Goal: Task Accomplishment & Management: Manage account settings

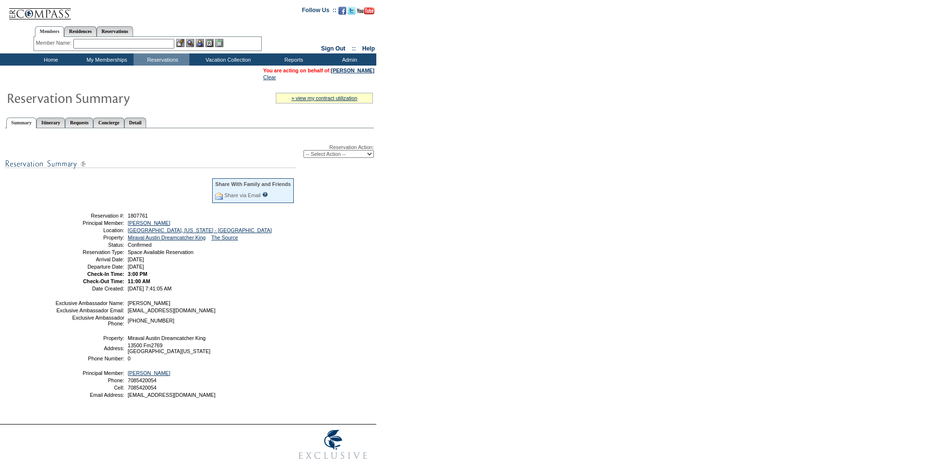
click at [346, 158] on select "-- Select Action -- Modify Reservation Dates Modify Reservation Cost Modify Occ…" at bounding box center [338, 154] width 70 height 8
select select "ChangeDates"
click at [303, 152] on select "-- Select Action -- Modify Reservation Dates Modify Reservation Cost Modify Occ…" at bounding box center [338, 154] width 70 height 8
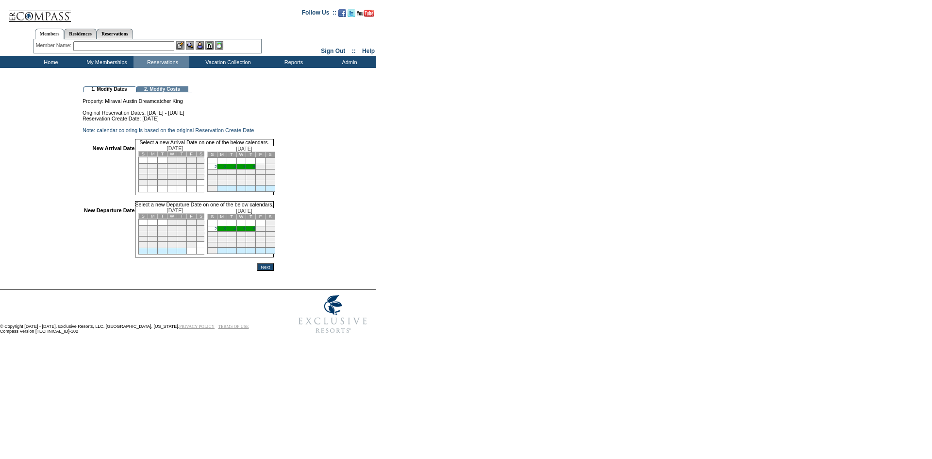
click at [217, 169] on td "2" at bounding box center [212, 166] width 10 height 5
click at [255, 231] on link "6" at bounding box center [254, 228] width 2 height 5
click at [274, 271] on input "Next" at bounding box center [265, 267] width 17 height 8
